Goal: Check status: Check status

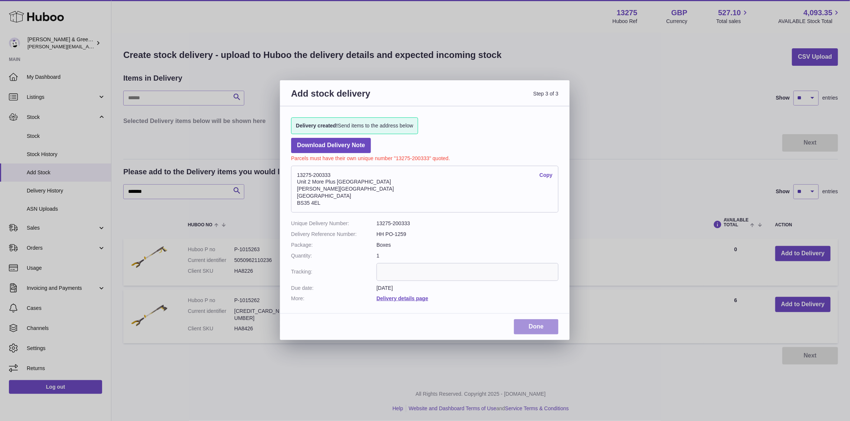
click at [537, 322] on link "Done" at bounding box center [536, 326] width 45 height 15
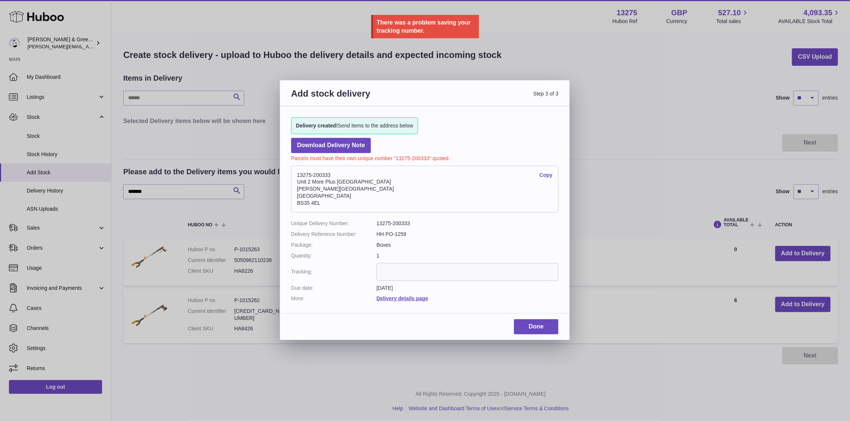
click at [200, 107] on div "Add stock delivery Step 3 of 3 Delivery created! Send items to the address belo…" at bounding box center [425, 210] width 850 height 421
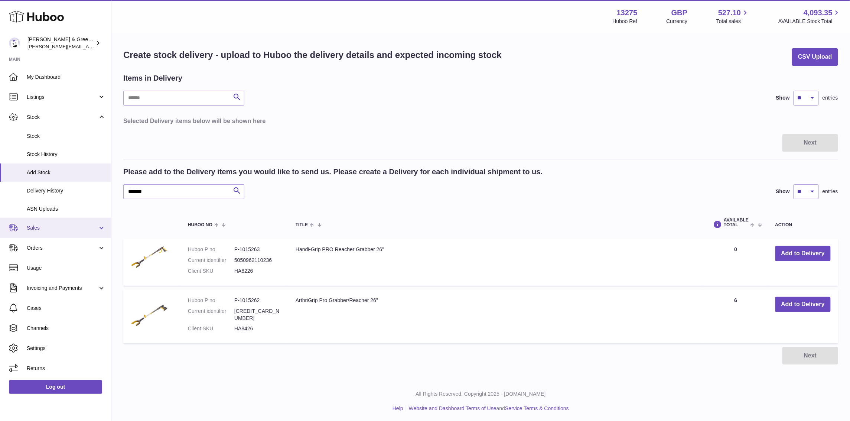
click at [39, 228] on span "Sales" at bounding box center [62, 227] width 71 height 7
click at [46, 247] on span "Orders" at bounding box center [62, 247] width 71 height 7
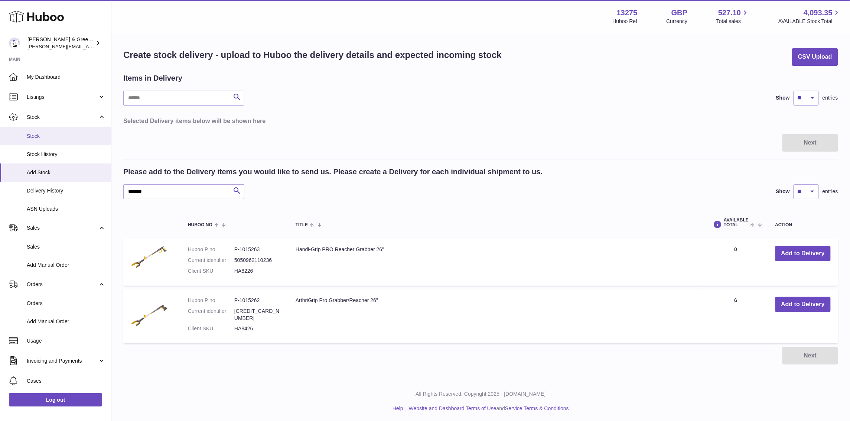
click at [56, 137] on span "Stock" at bounding box center [66, 136] width 79 height 7
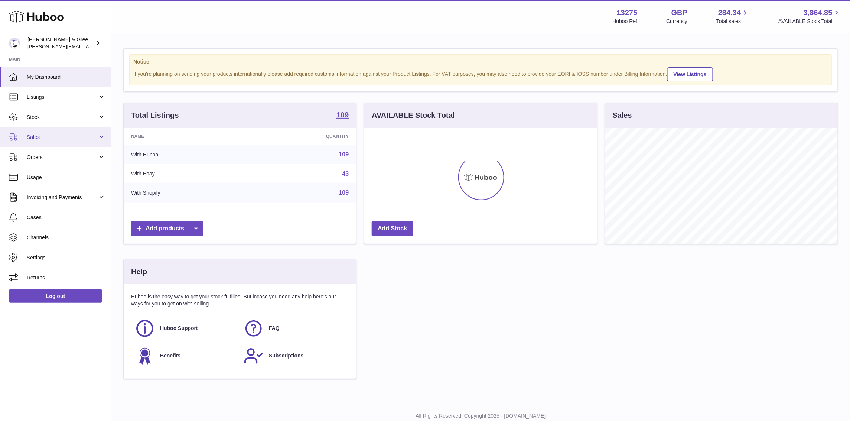
scroll to position [116, 233]
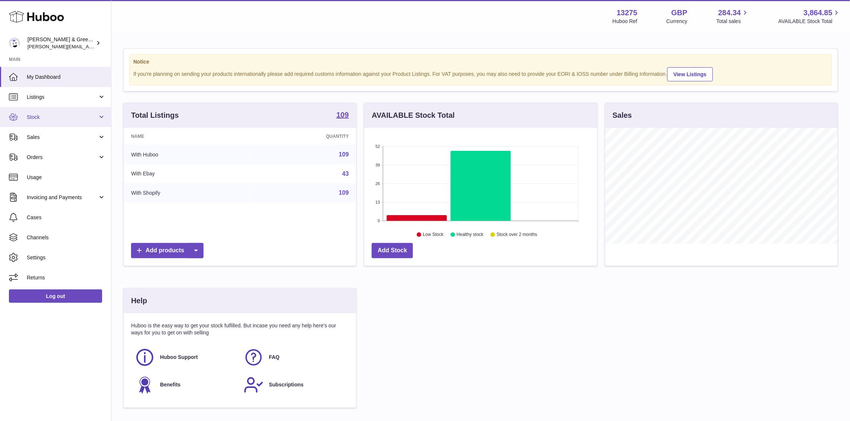
click at [68, 119] on span "Stock" at bounding box center [62, 117] width 71 height 7
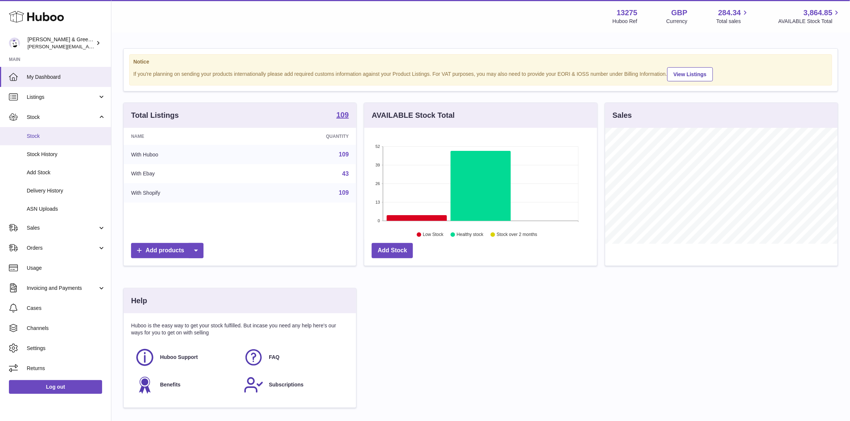
click at [70, 135] on span "Stock" at bounding box center [66, 136] width 79 height 7
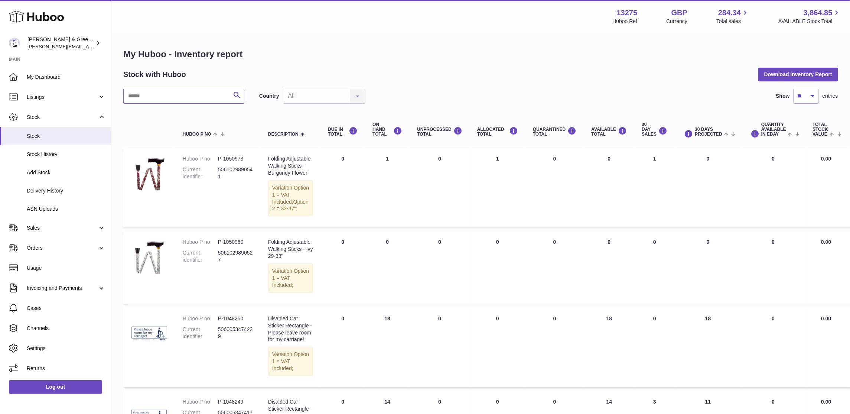
click at [187, 101] on input "text" at bounding box center [183, 96] width 121 height 15
type input "***"
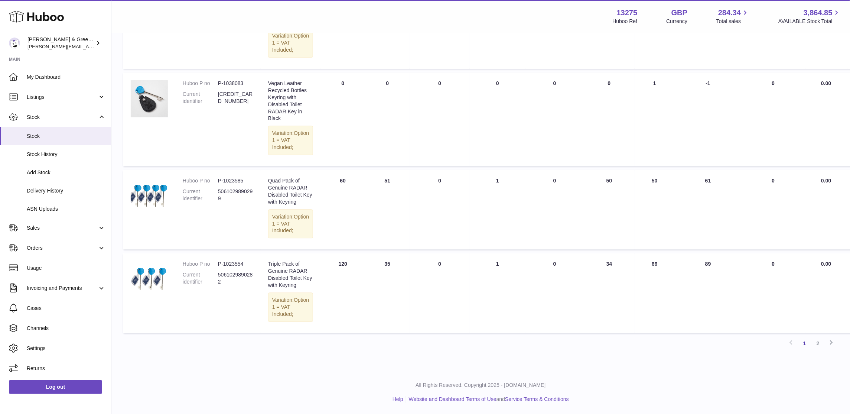
scroll to position [903, 0]
click at [824, 343] on link "2" at bounding box center [818, 343] width 13 height 13
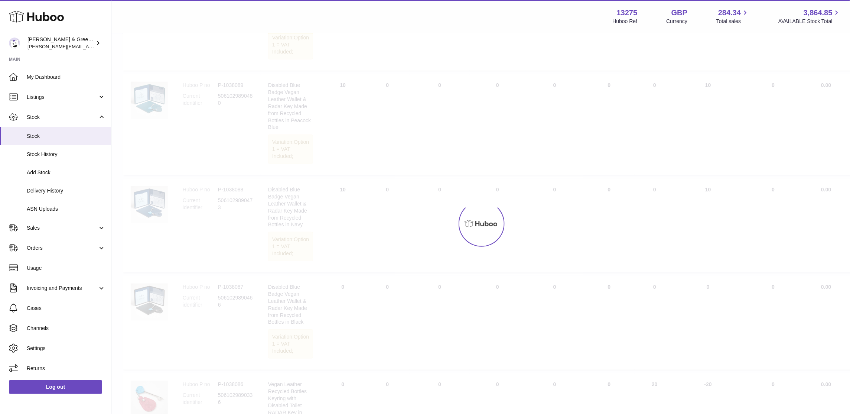
scroll to position [33, 0]
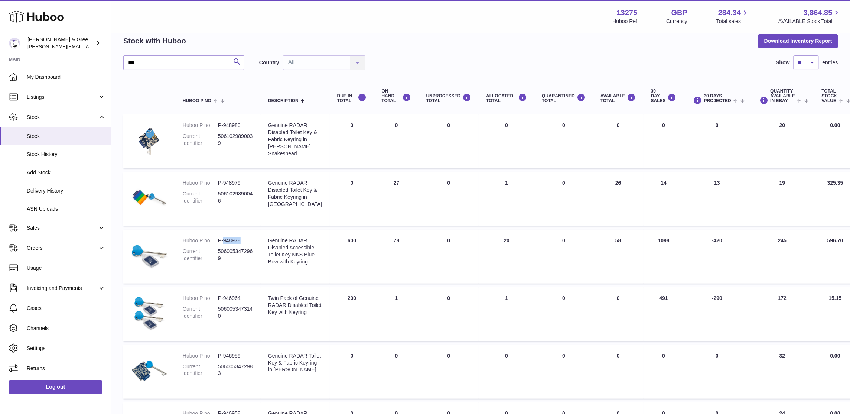
drag, startPoint x: 223, startPoint y: 253, endPoint x: 247, endPoint y: 250, distance: 23.9
click at [247, 244] on dd "P-948978" at bounding box center [235, 240] width 35 height 7
copy dd "948978"
click at [235, 302] on dd "P-946964" at bounding box center [235, 298] width 35 height 7
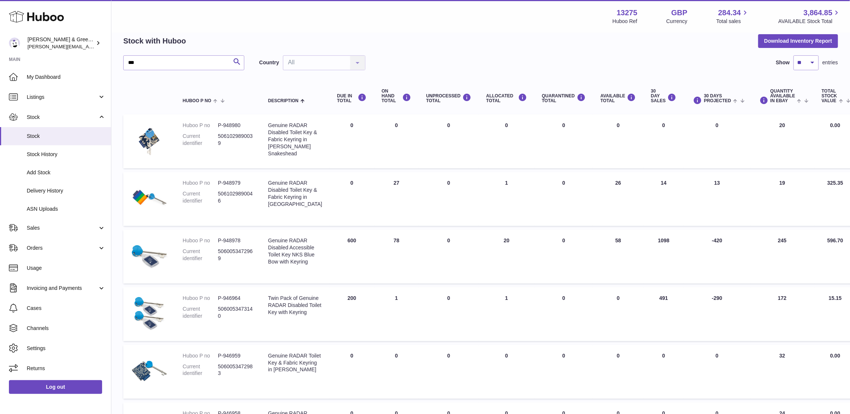
click at [231, 302] on dd "P-946964" at bounding box center [235, 298] width 35 height 7
copy dd "946964"
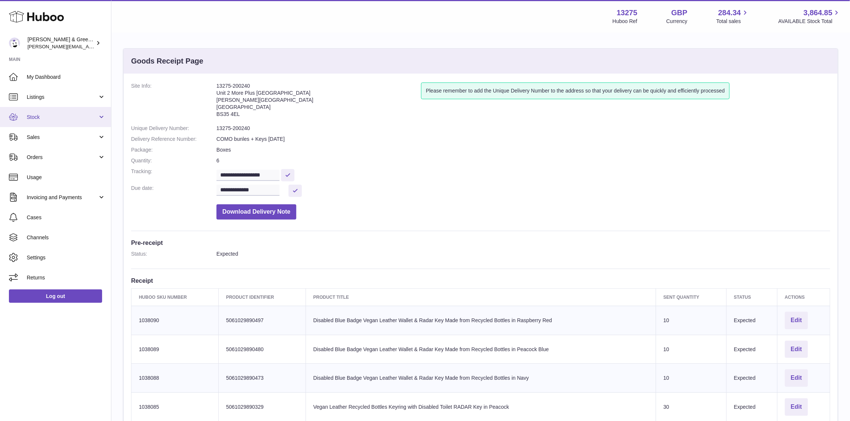
click at [68, 124] on link "Stock" at bounding box center [55, 117] width 111 height 20
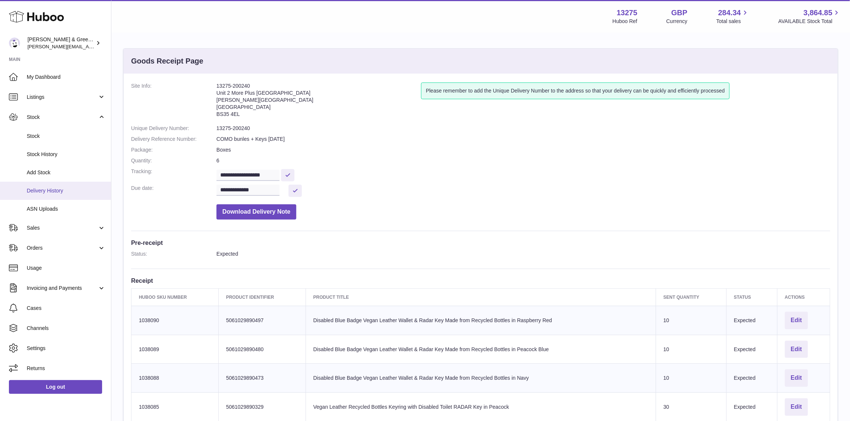
click at [75, 190] on span "Delivery History" at bounding box center [66, 190] width 79 height 7
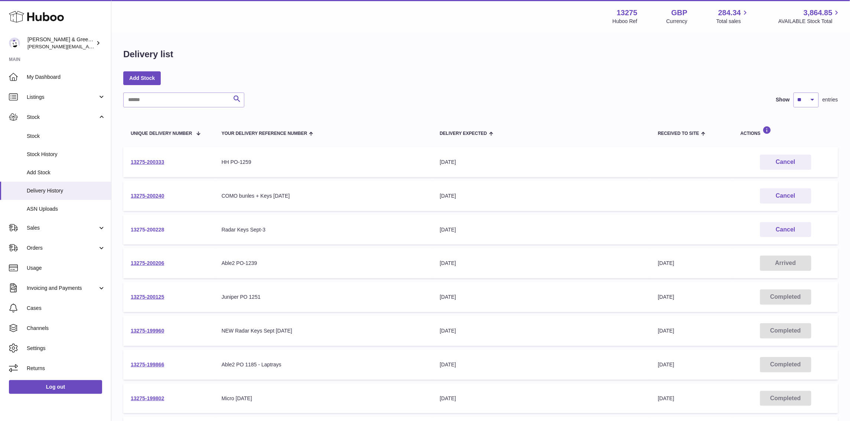
click at [140, 229] on link "13275-200228" at bounding box center [147, 230] width 33 height 6
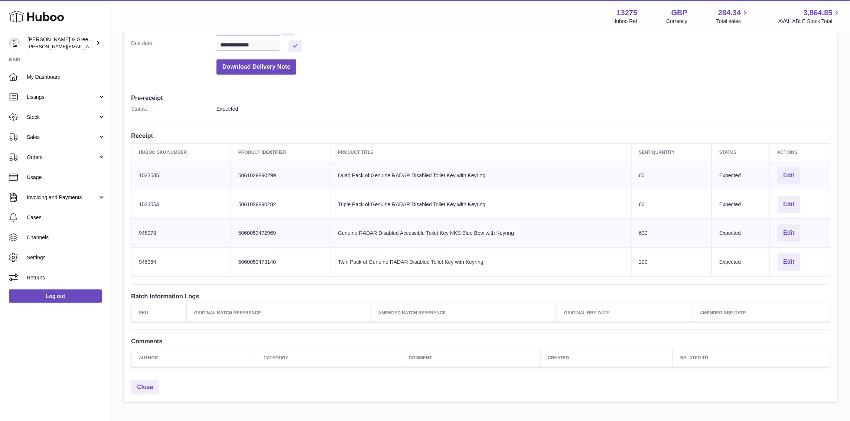
scroll to position [92, 0]
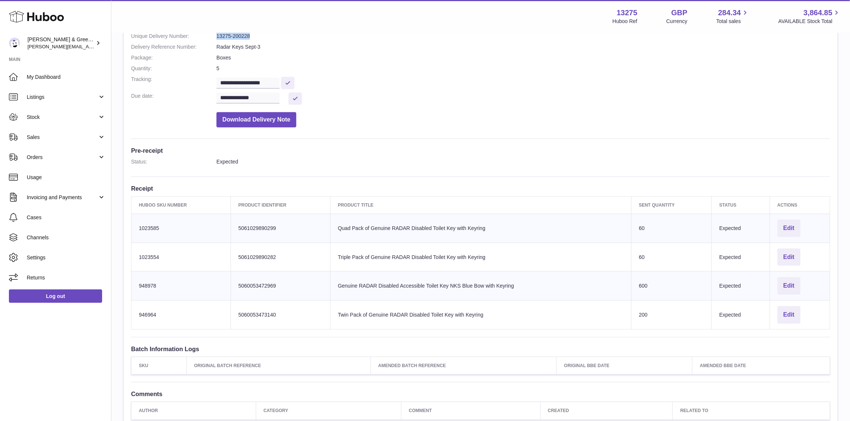
drag, startPoint x: 253, startPoint y: 38, endPoint x: 216, endPoint y: 34, distance: 37.0
click at [217, 34] on dd "13275-200228" at bounding box center [524, 36] width 614 height 7
copy dd "13275-200228"
